Goal: Check status: Check status

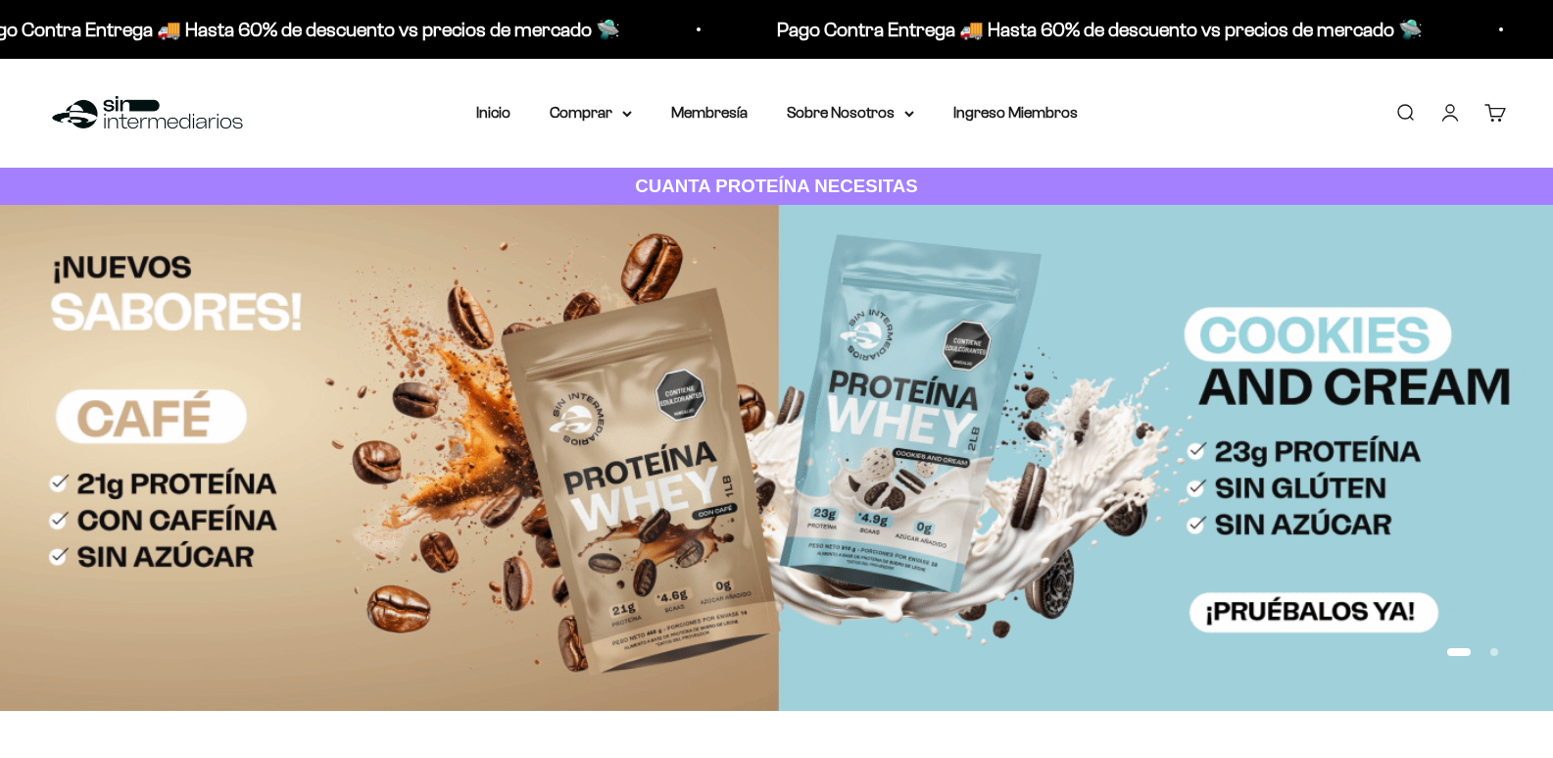
click at [1443, 110] on link "Cuenta" at bounding box center [1451, 113] width 22 height 22
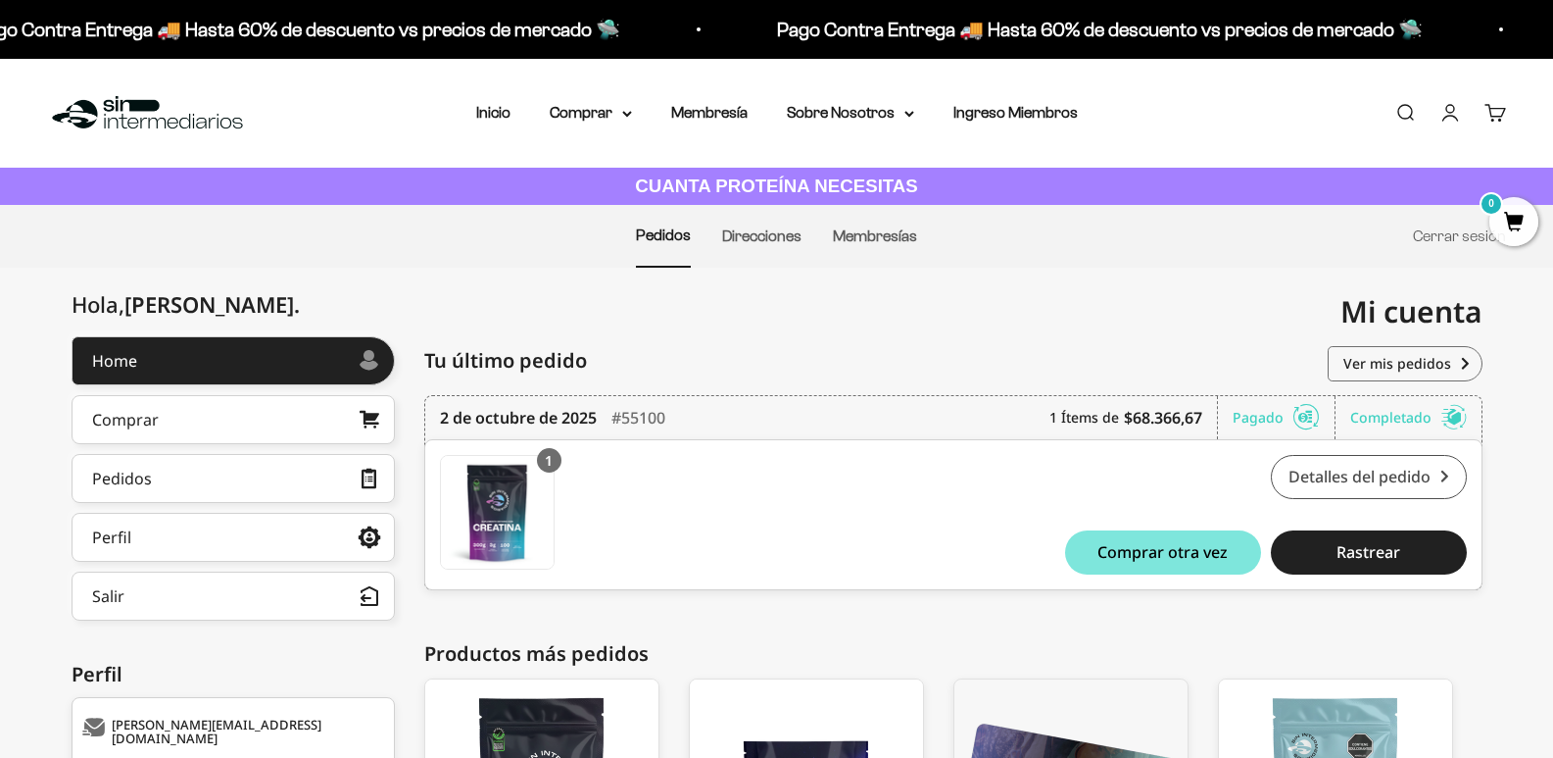
click at [1395, 473] on link "Detalles del pedido" at bounding box center [1369, 477] width 196 height 44
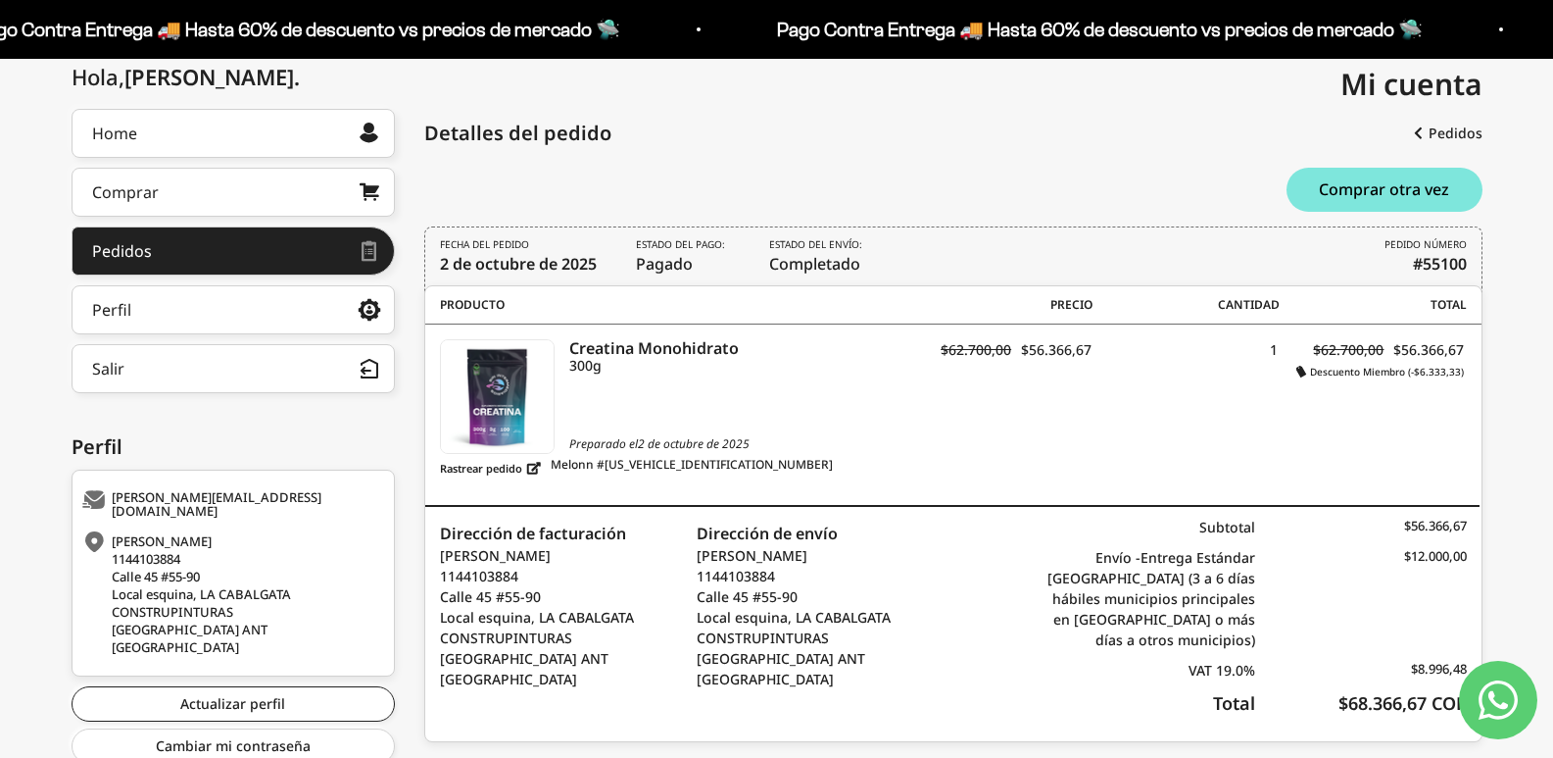
scroll to position [193, 0]
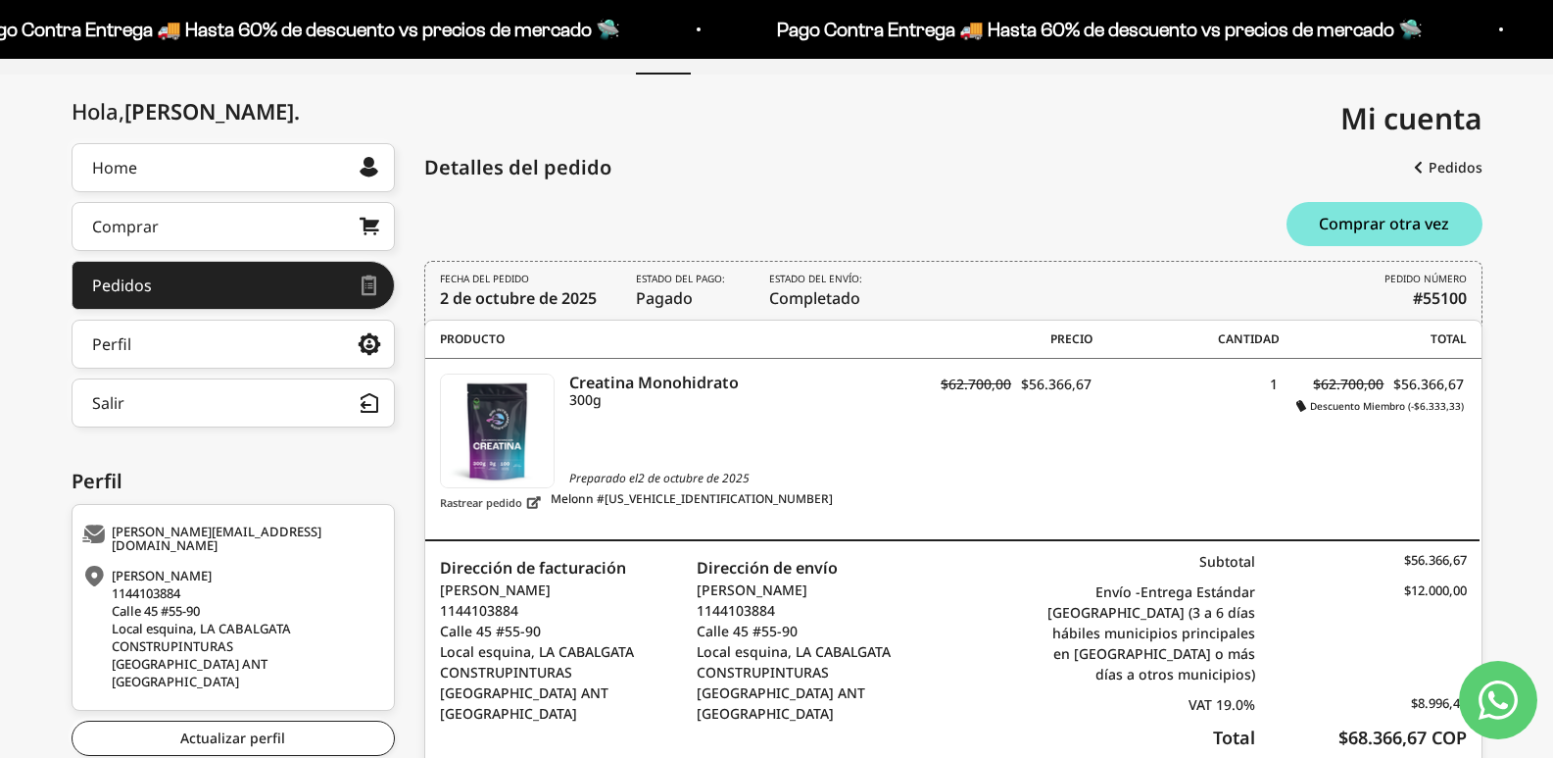
click at [532, 510] on link "Rastrear pedido" at bounding box center [490, 502] width 101 height 24
